Goal: Download file/media

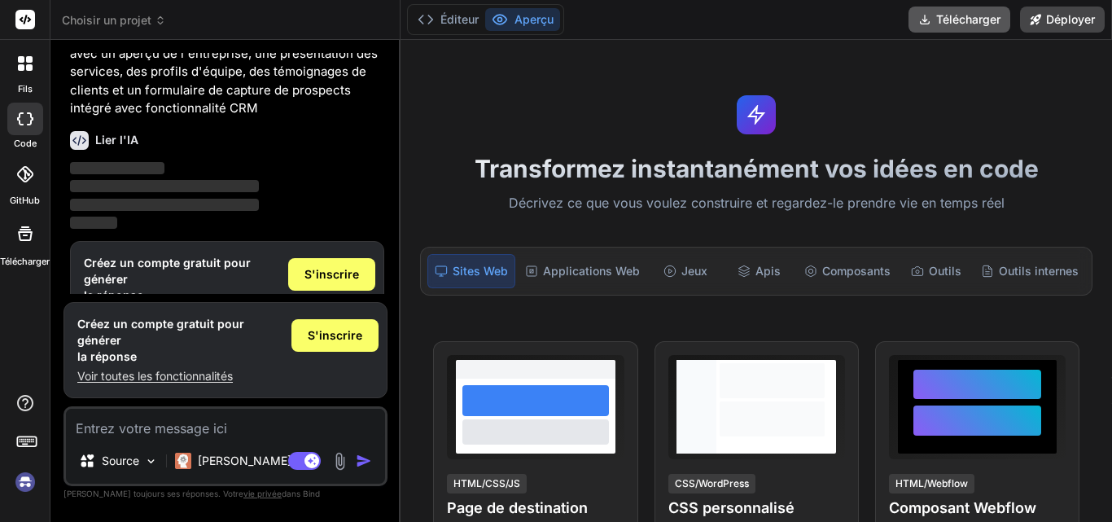
click at [953, 24] on font "Télécharger" at bounding box center [968, 19] width 64 height 14
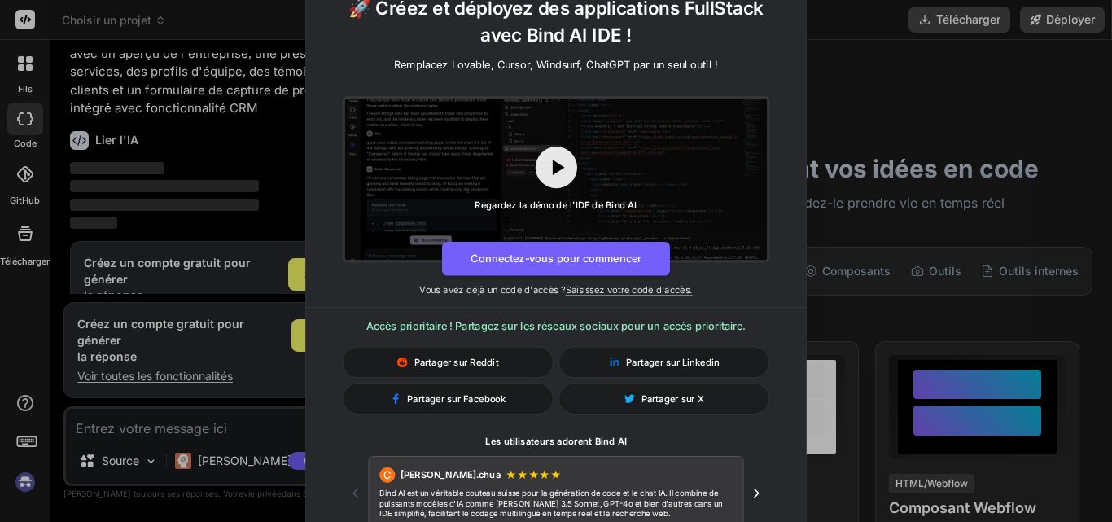
click at [721, 398] on div "Partager sur X" at bounding box center [664, 398] width 211 height 31
click at [827, 218] on div "🚀 Créez et déployez des applications FullStack avec Bind AI IDE ! Remplacez Lov…" at bounding box center [556, 261] width 1112 height 522
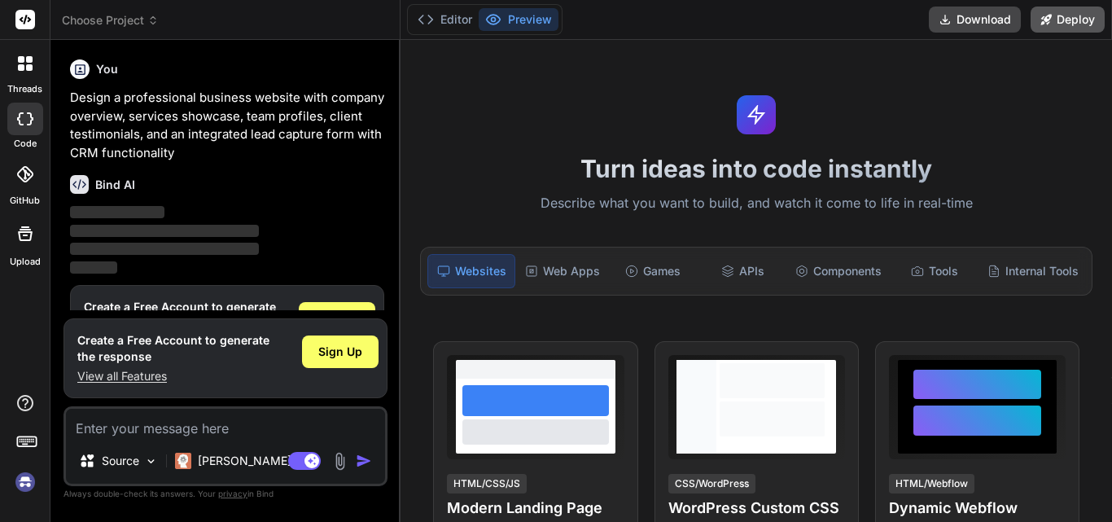
scroll to position [63, 0]
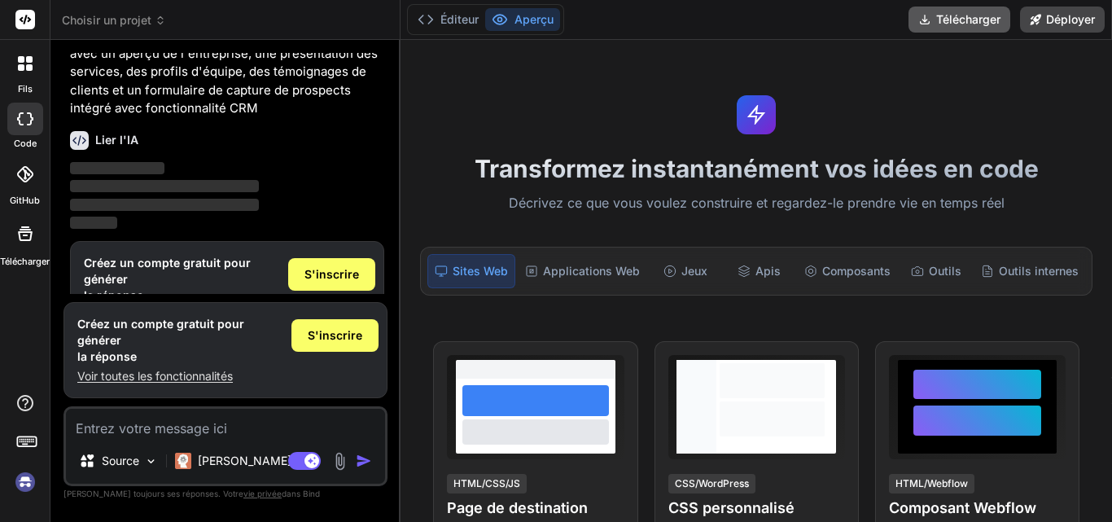
click at [1001, 13] on div "Télécharger Déployer" at bounding box center [1007, 20] width 196 height 26
click at [1001, 13] on button "Télécharger" at bounding box center [960, 20] width 102 height 26
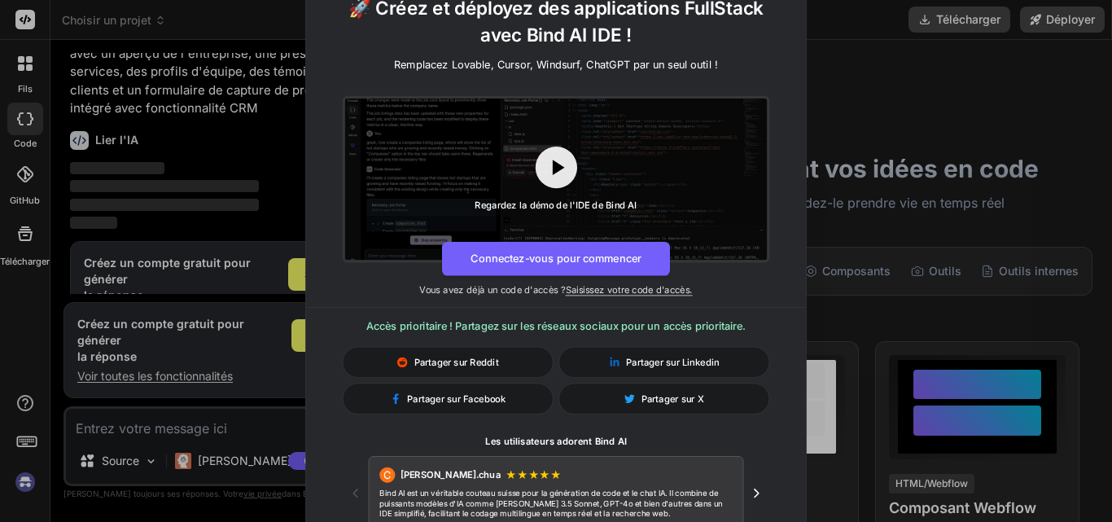
click at [854, 138] on div "🚀 Créez et déployez des applications FullStack avec Bind AI IDE ! Remplacez Lov…" at bounding box center [556, 261] width 1112 height 522
